Goal: Find specific page/section: Find specific page/section

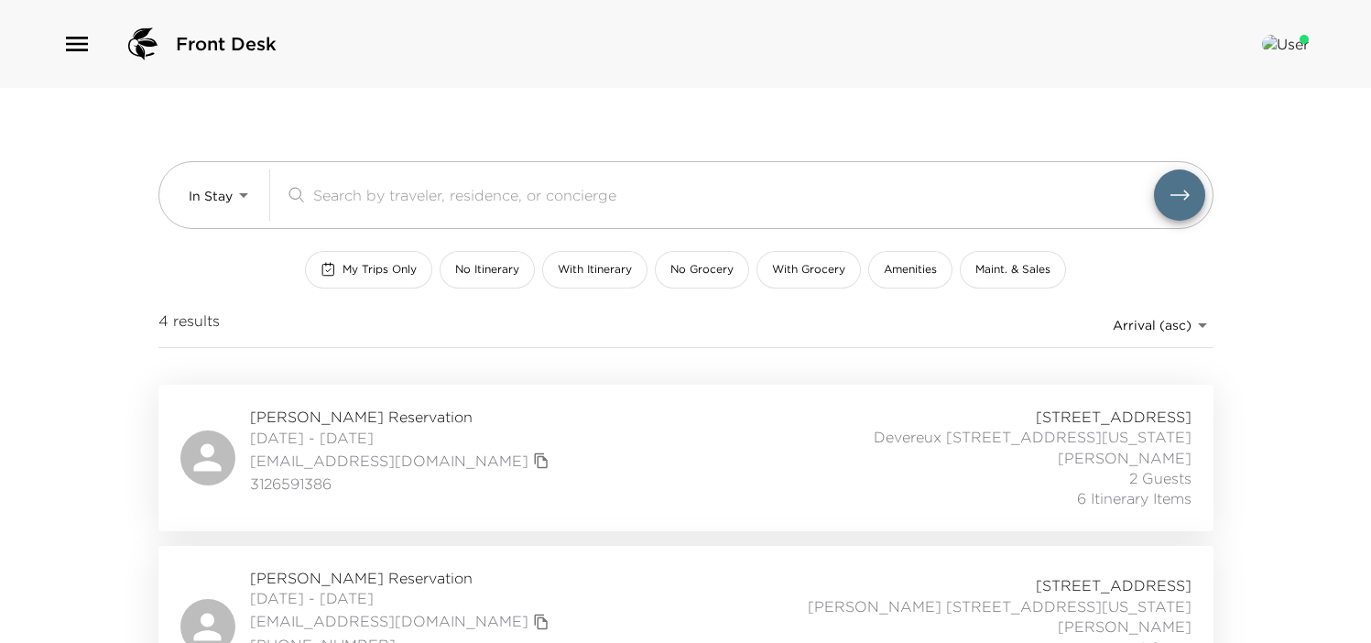
scroll to position [387, 0]
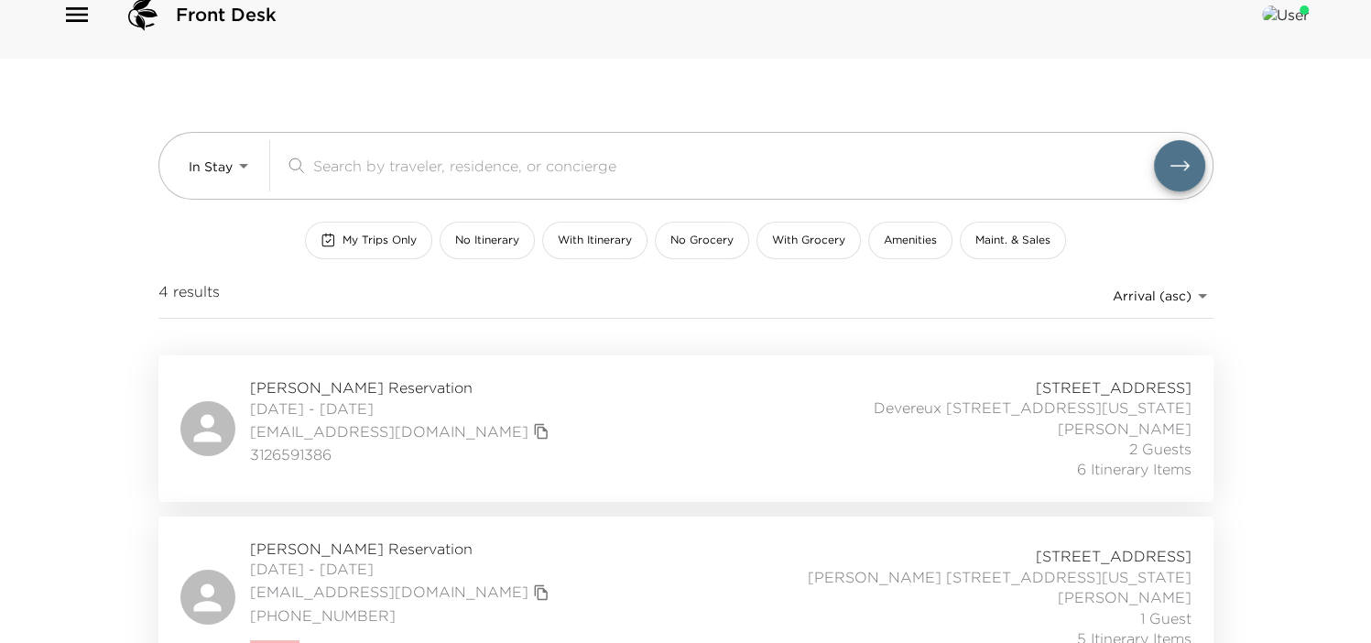
scroll to position [0, 0]
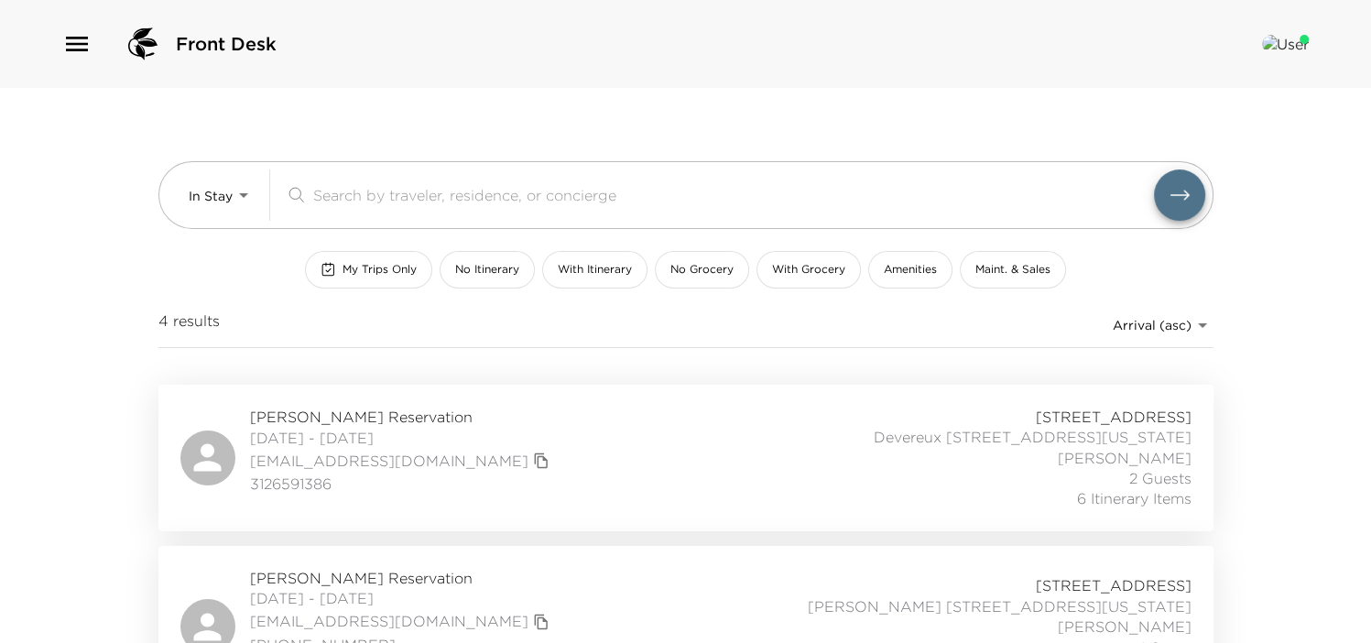
click at [223, 195] on body "Front Desk In Stay In-Stay ​ My Trips Only No Itinerary With Itinerary No Groce…" at bounding box center [685, 321] width 1371 height 643
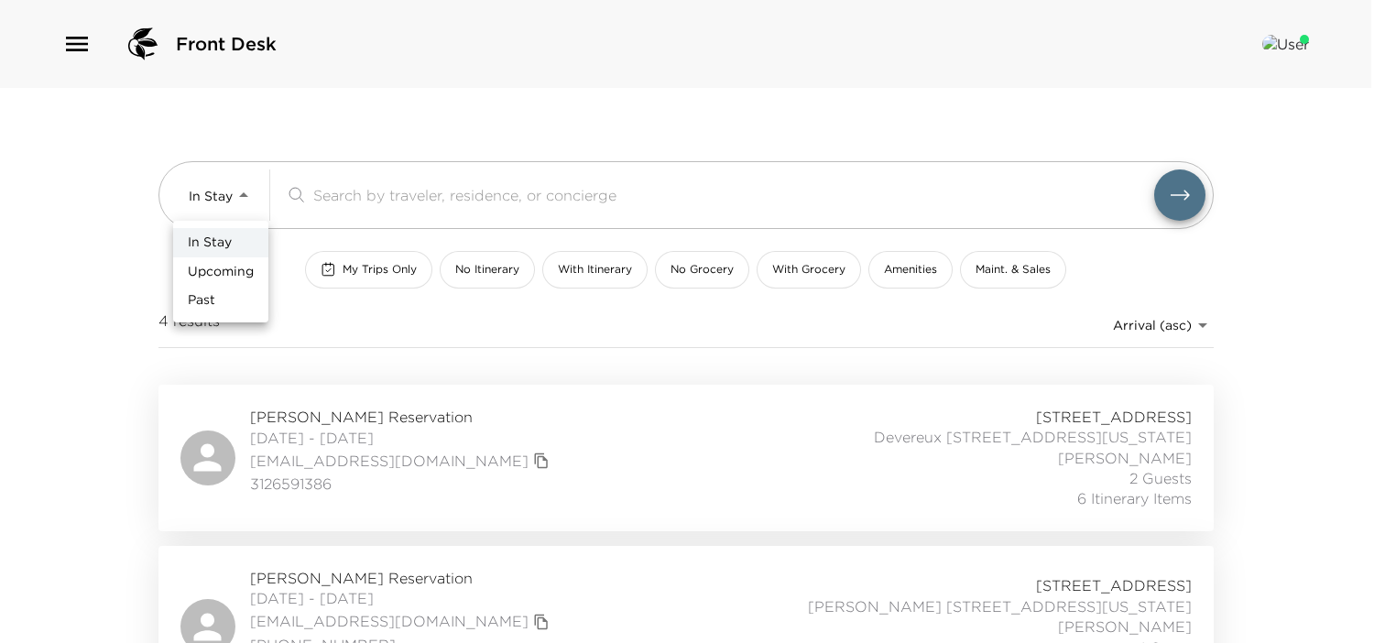
click at [238, 268] on span "Upcoming" at bounding box center [221, 272] width 66 height 18
type input "Upcoming"
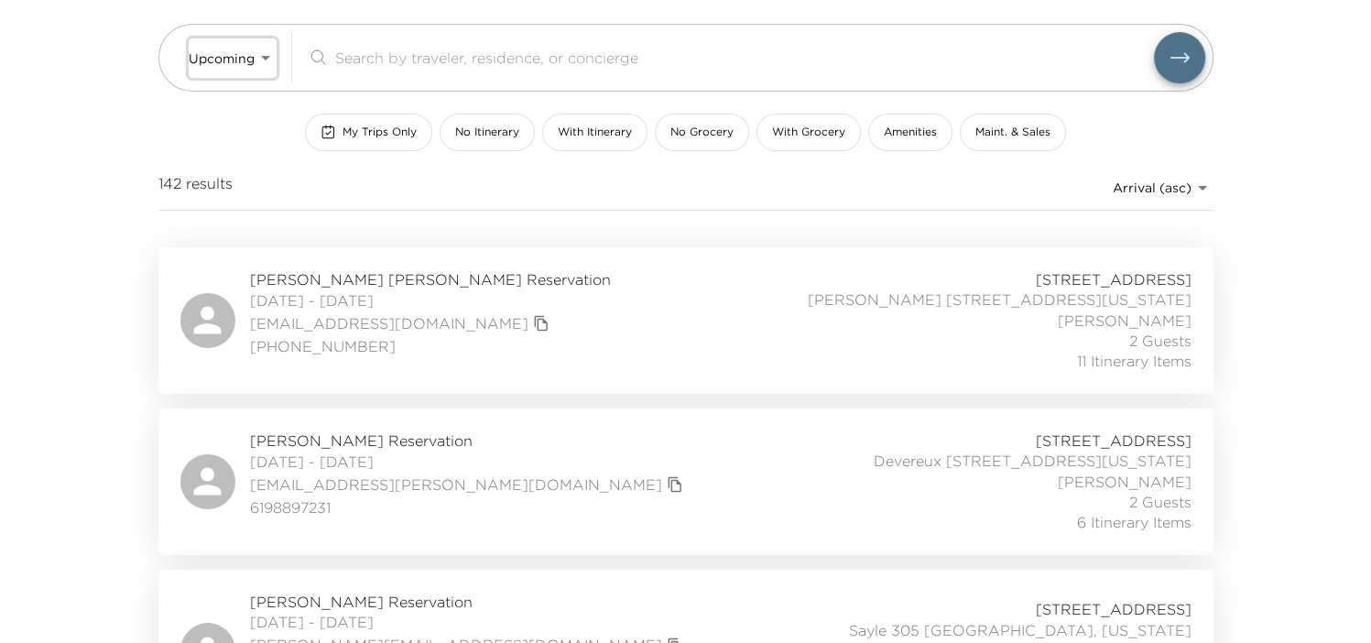
scroll to position [275, 0]
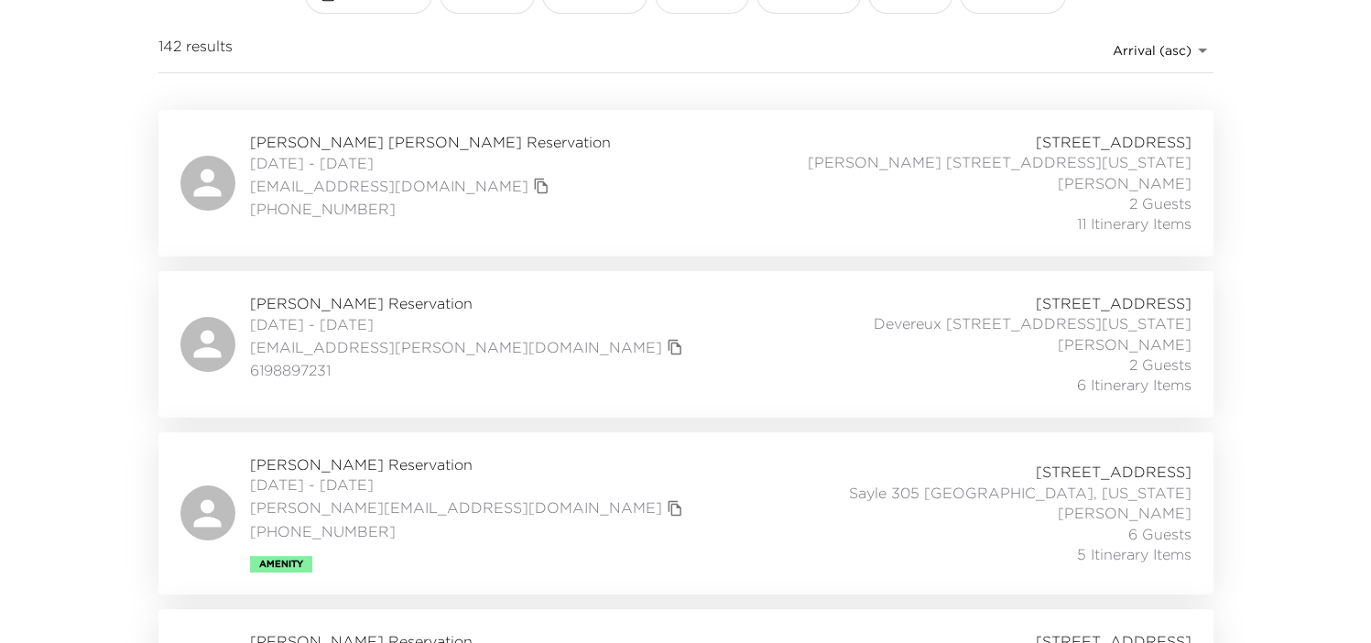
click at [577, 478] on div "Shawn FitzGerald Reservation 10/04/2025 - 10/07/2025 shawn@fitz33.com 917-373-7…" at bounding box center [685, 513] width 1011 height 118
click at [514, 183] on div "Mary Jane Lindholm Reservation 10/04/2025 - 10/08/2025 mjlindholm14@gmail.com (…" at bounding box center [685, 183] width 1011 height 103
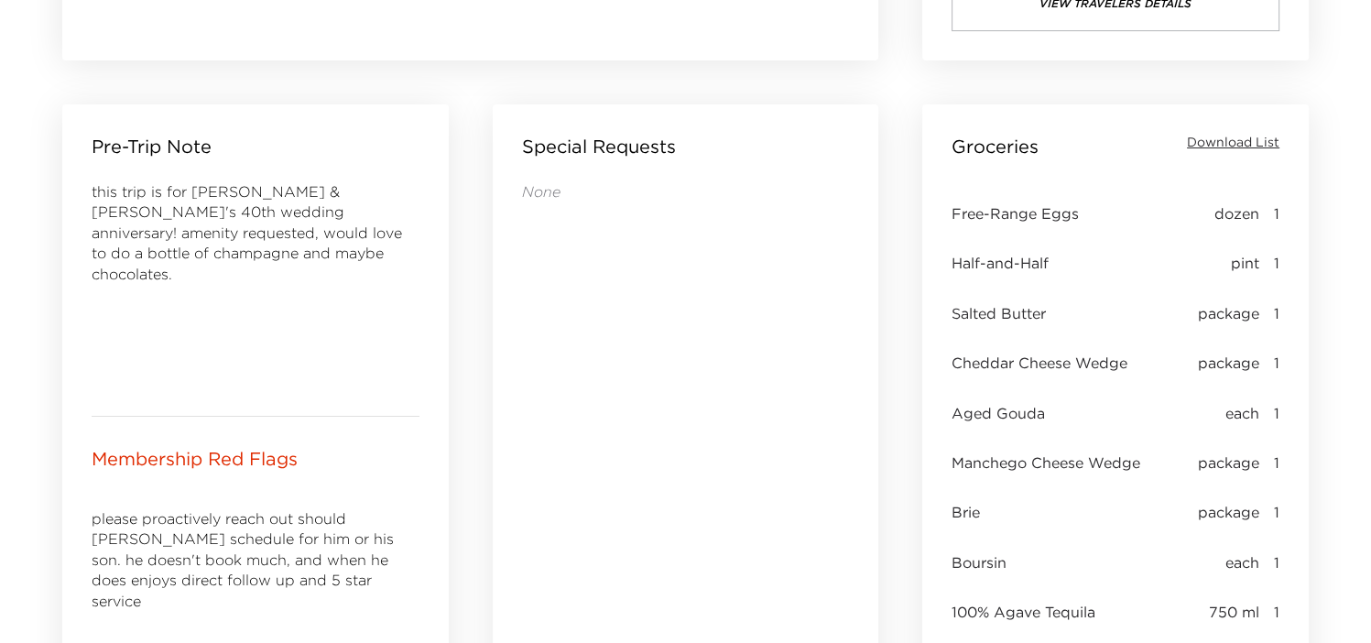
scroll to position [824, 0]
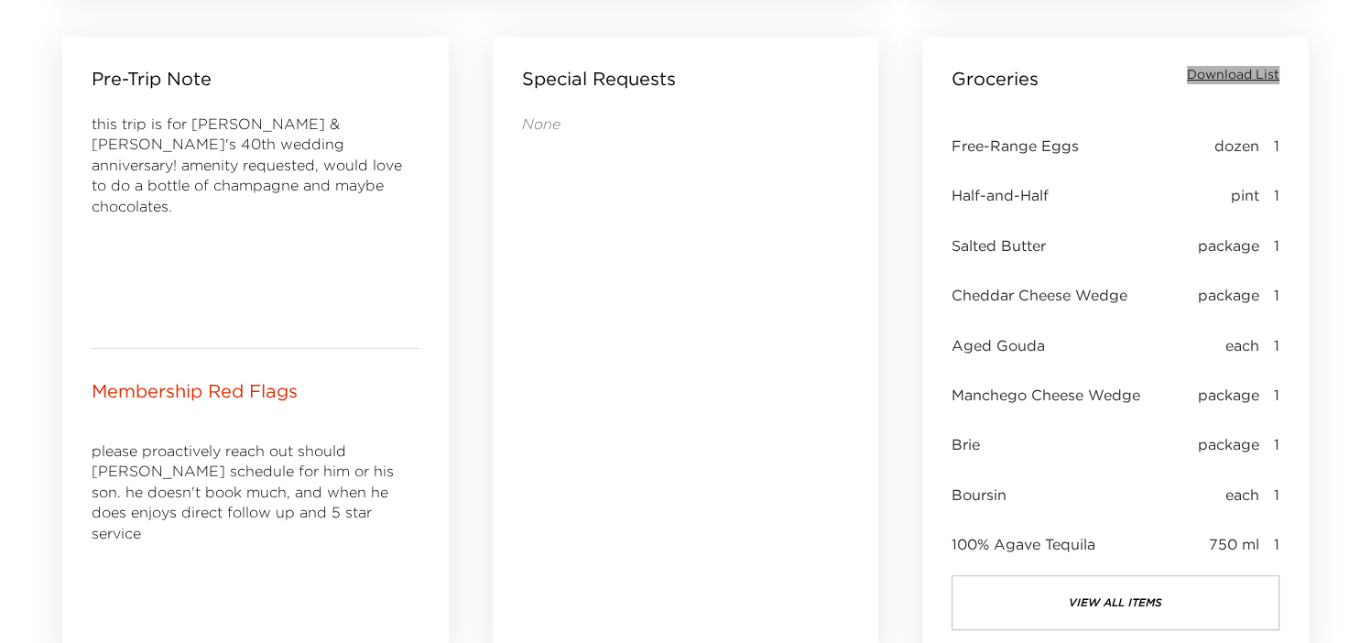
click at [1241, 71] on span "Download List" at bounding box center [1233, 75] width 93 height 18
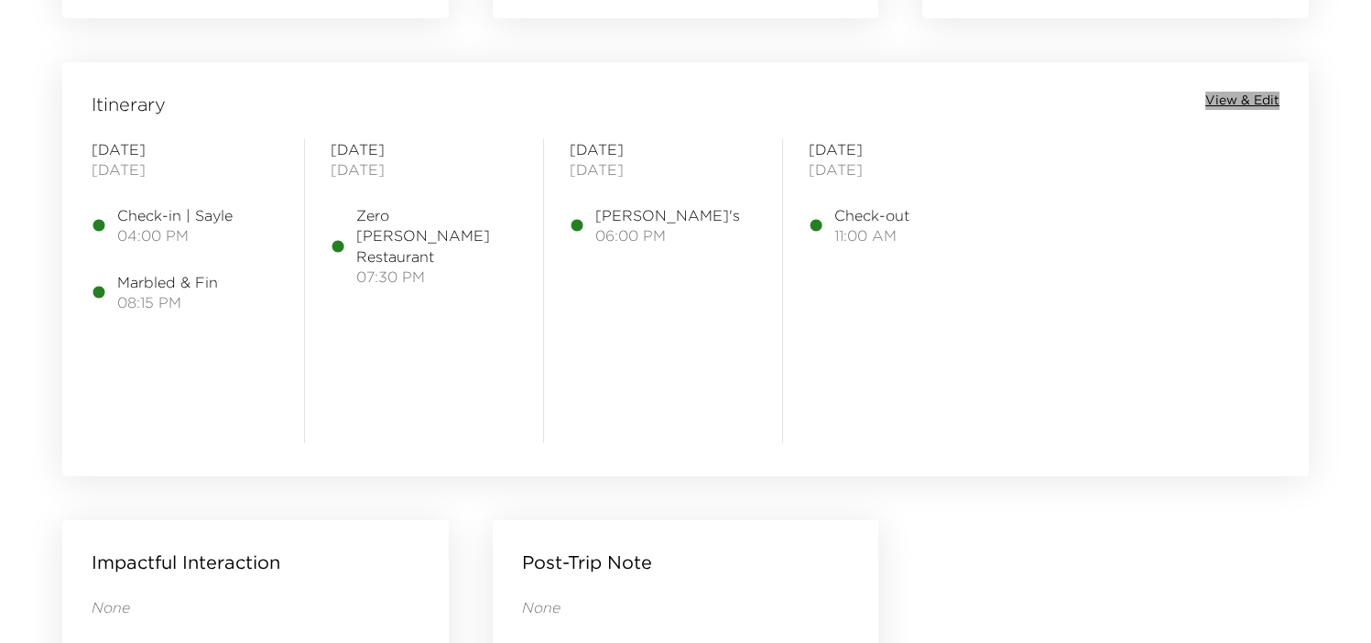
click at [1242, 96] on span "View & Edit" at bounding box center [1243, 101] width 74 height 18
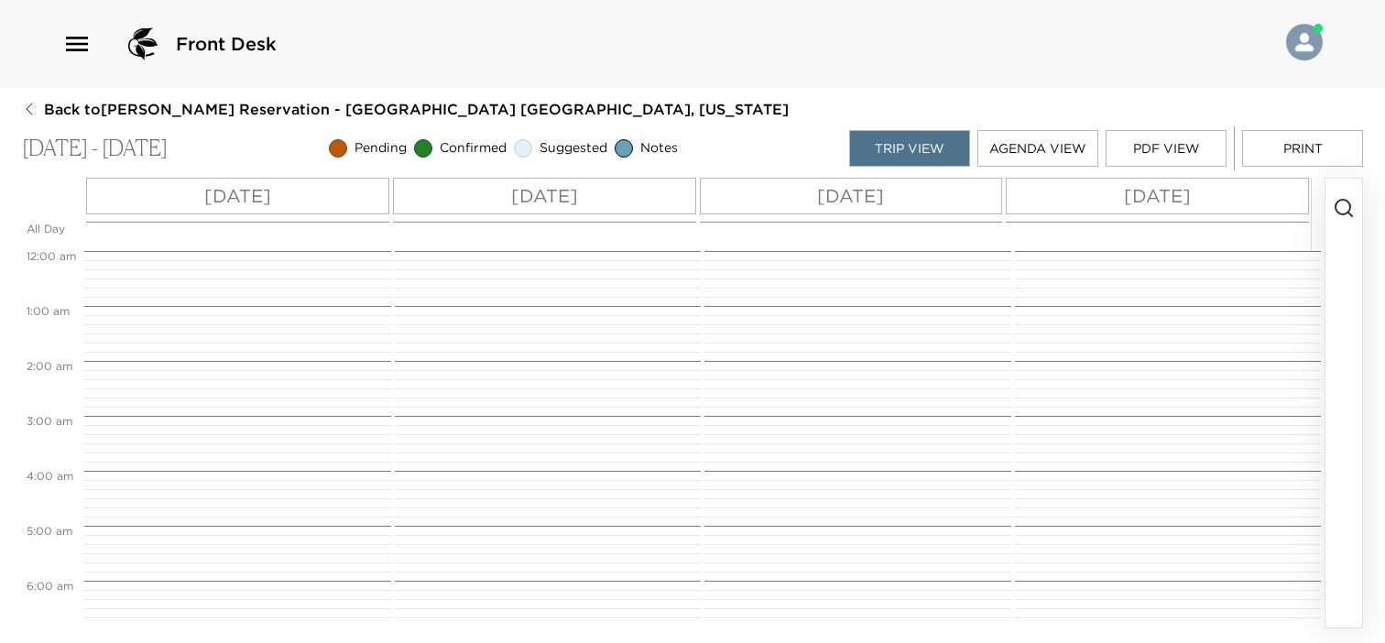
scroll to position [879, 0]
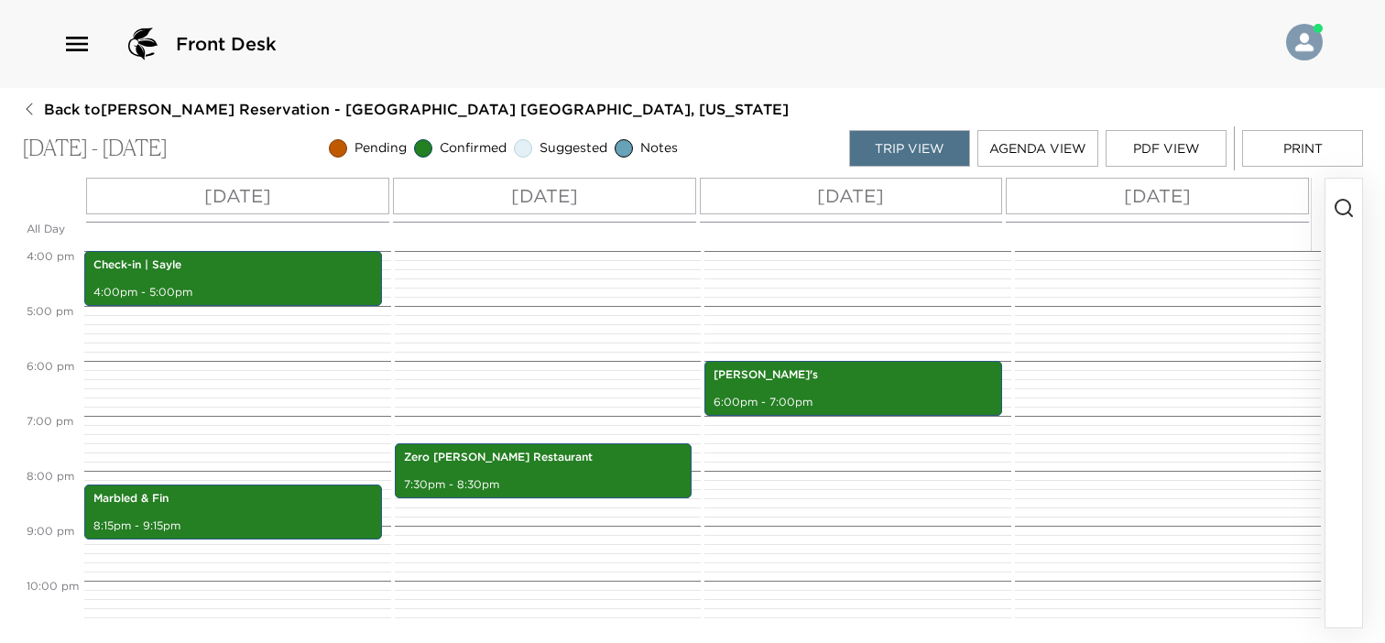
click at [1183, 158] on button "PDF View" at bounding box center [1166, 148] width 121 height 37
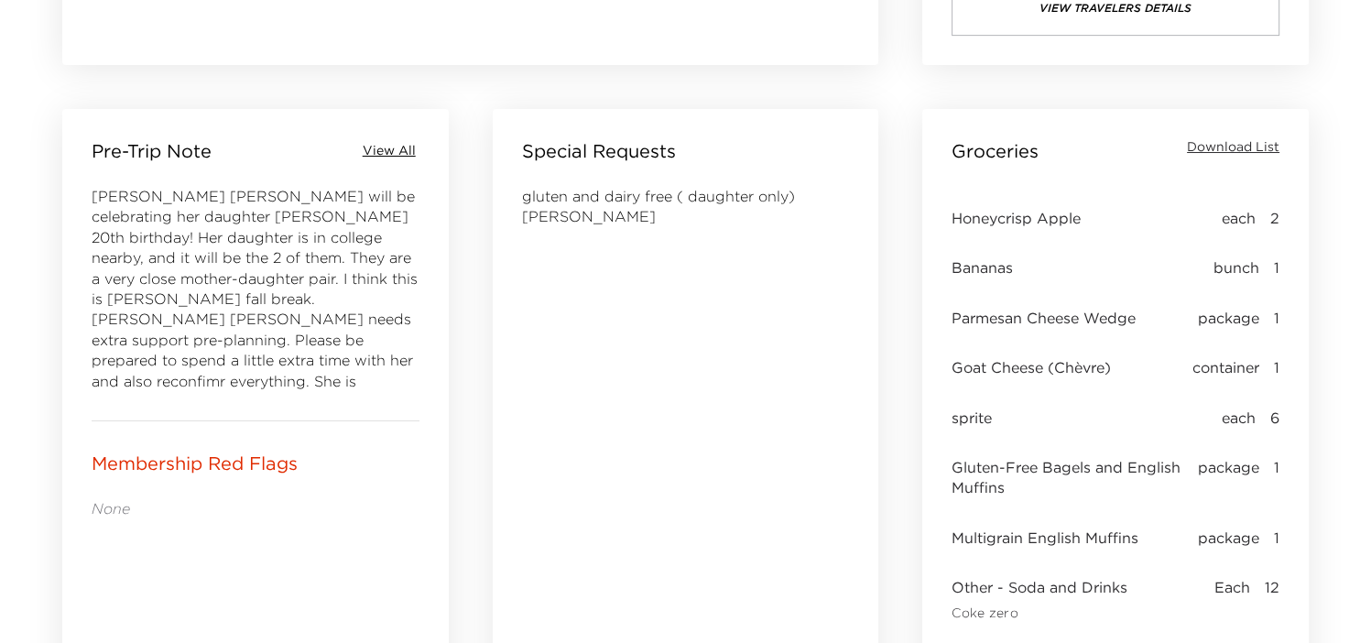
scroll to position [733, 0]
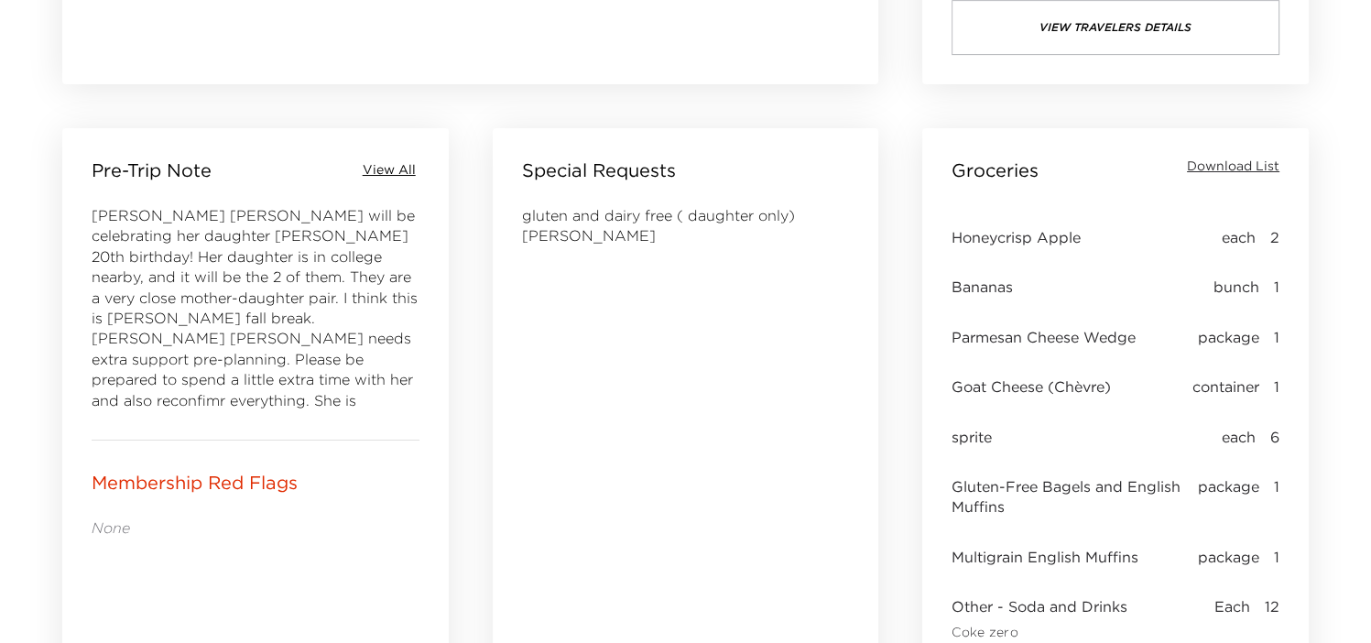
click at [1235, 169] on span "Download List" at bounding box center [1233, 167] width 93 height 18
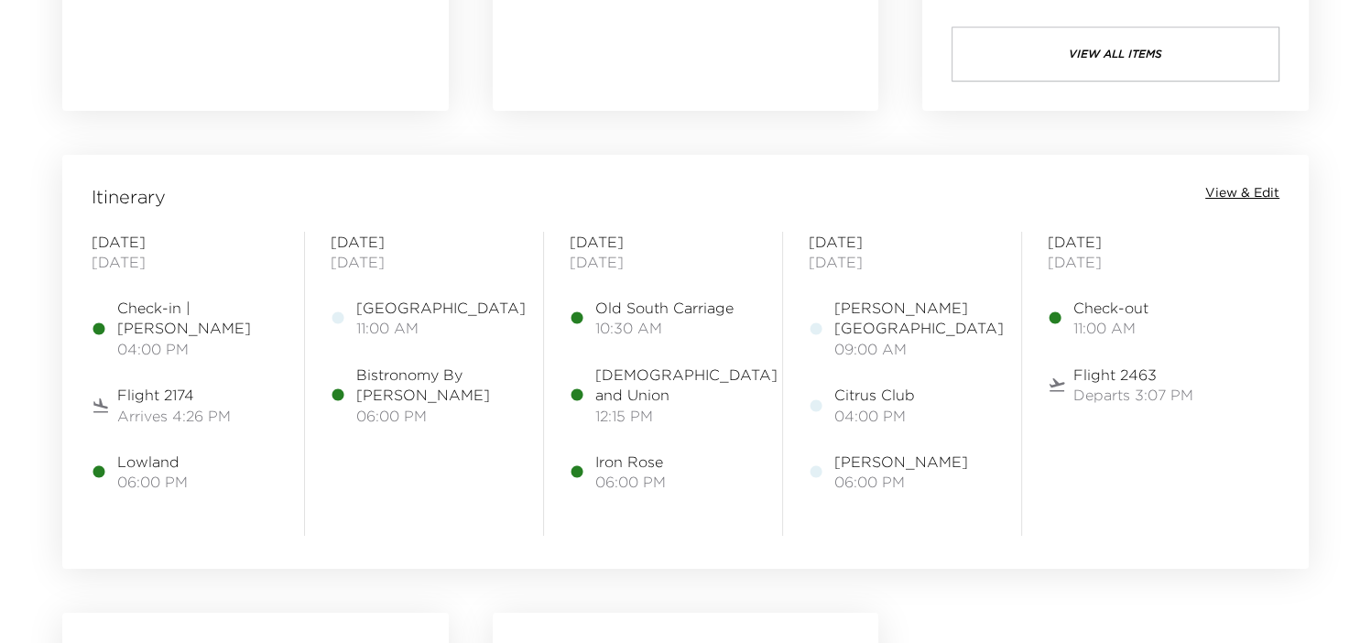
scroll to position [1374, 0]
click at [1219, 190] on span "View & Edit" at bounding box center [1243, 192] width 74 height 18
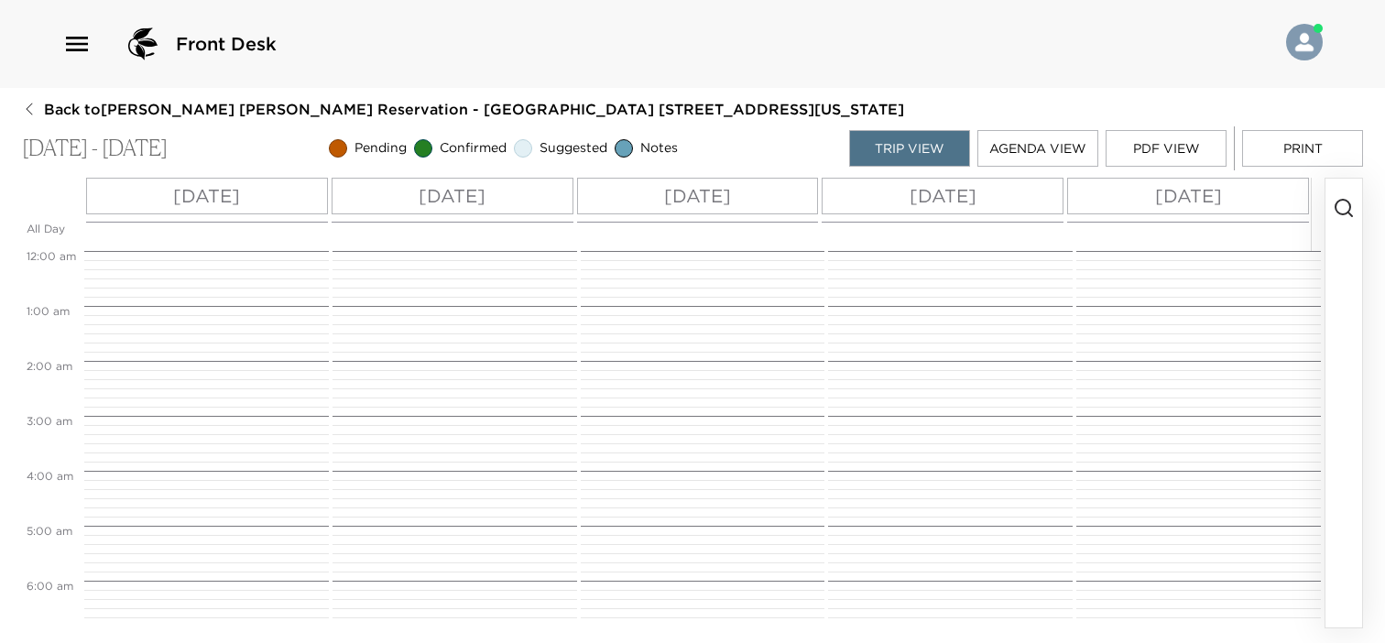
scroll to position [495, 0]
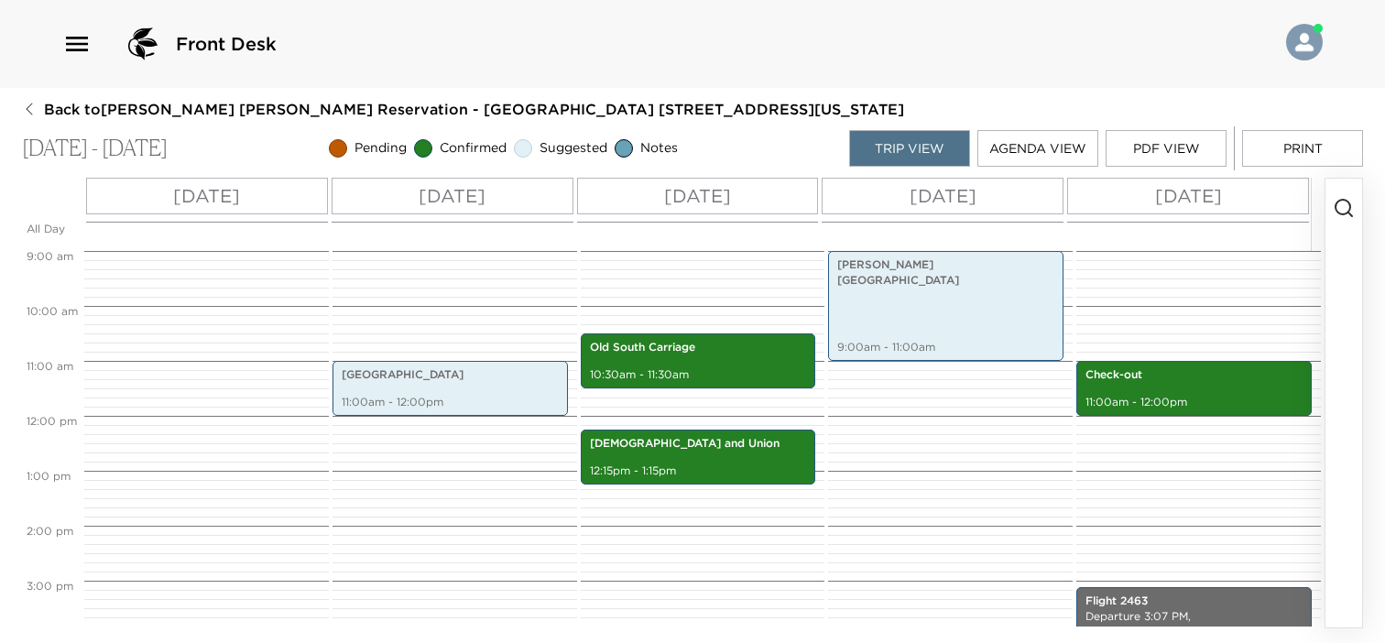
click at [1159, 143] on button "PDF View" at bounding box center [1166, 148] width 121 height 37
